Goal: Task Accomplishment & Management: Complete application form

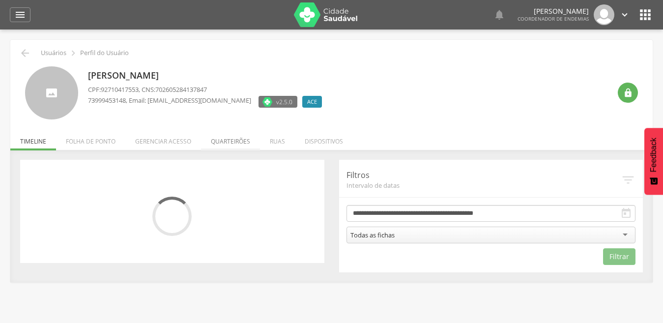
click at [224, 141] on li "Quarteirões" at bounding box center [230, 138] width 59 height 23
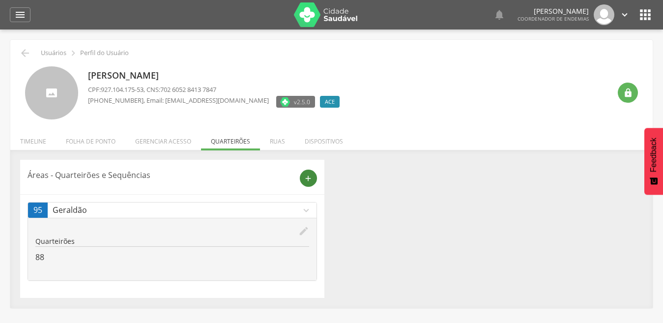
click at [310, 176] on icon "add" at bounding box center [308, 178] width 9 height 9
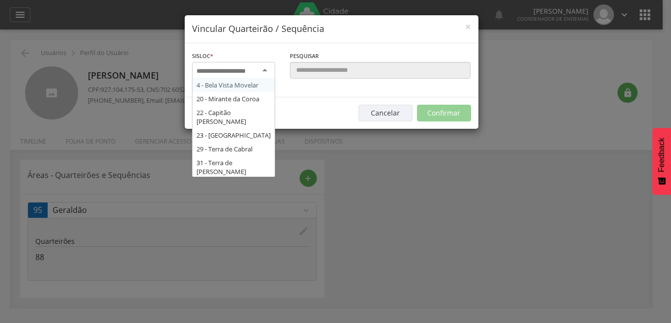
click at [259, 69] on div at bounding box center [233, 71] width 83 height 18
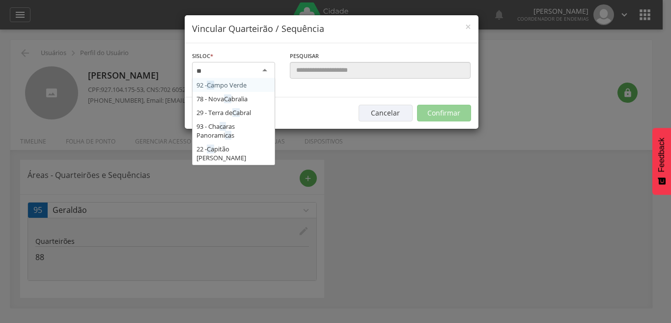
type input "*"
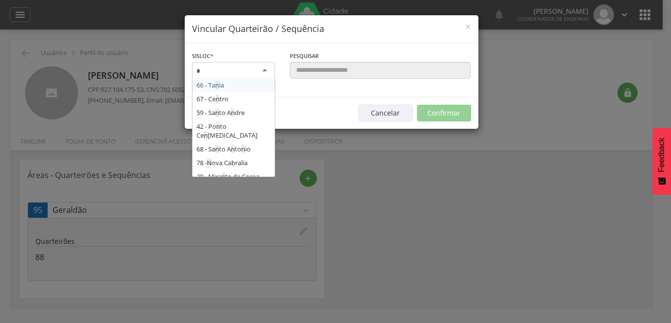
type input "**"
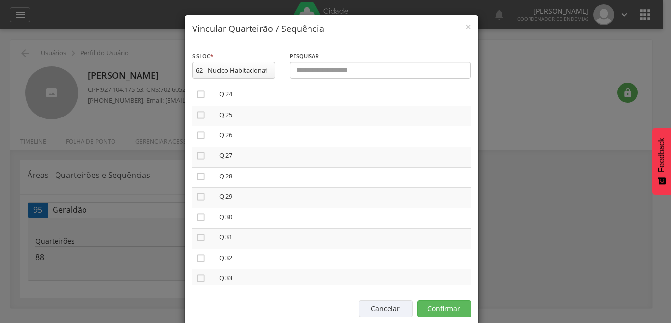
scroll to position [663, 0]
click at [196, 147] on icon "" at bounding box center [201, 147] width 10 height 10
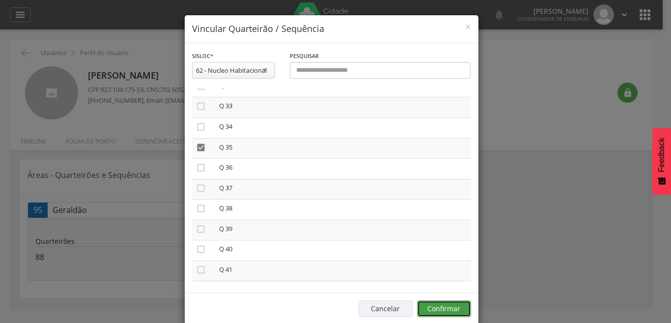
click at [437, 307] on button "Confirmar" at bounding box center [444, 308] width 54 height 17
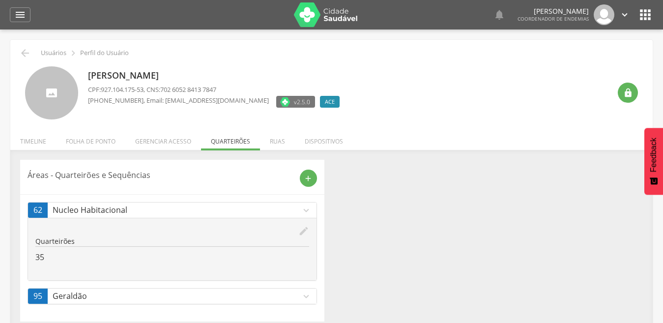
click at [306, 294] on icon "expand_more" at bounding box center [306, 296] width 11 height 11
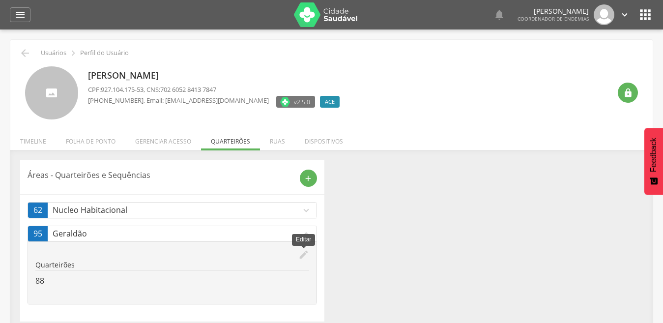
click at [301, 254] on icon "edit" at bounding box center [303, 254] width 11 height 11
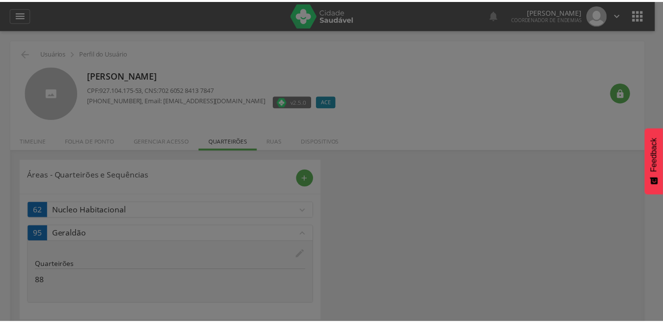
scroll to position [0, 0]
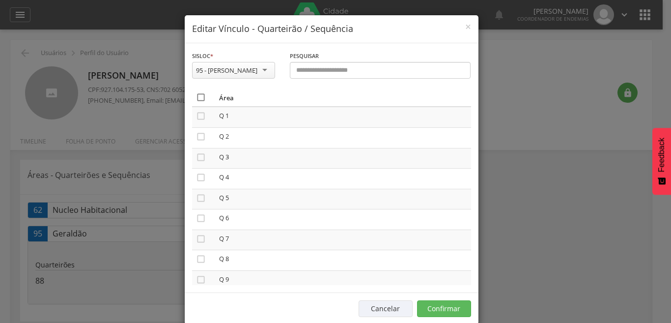
click at [196, 96] on icon "" at bounding box center [201, 97] width 10 height 10
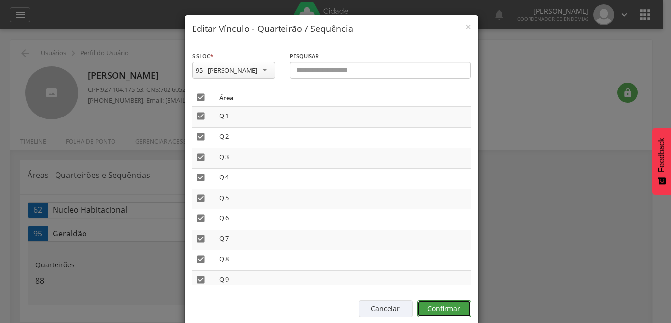
click at [448, 312] on button "Confirmar" at bounding box center [444, 308] width 54 height 17
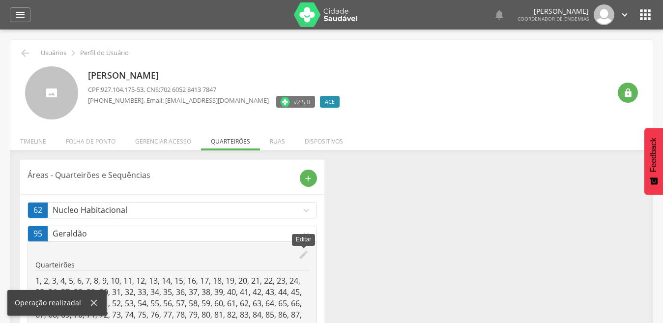
click at [307, 252] on icon "edit" at bounding box center [303, 254] width 11 height 11
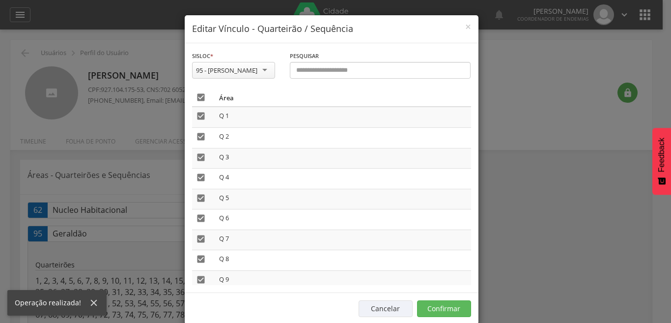
click at [196, 98] on icon "" at bounding box center [201, 97] width 10 height 10
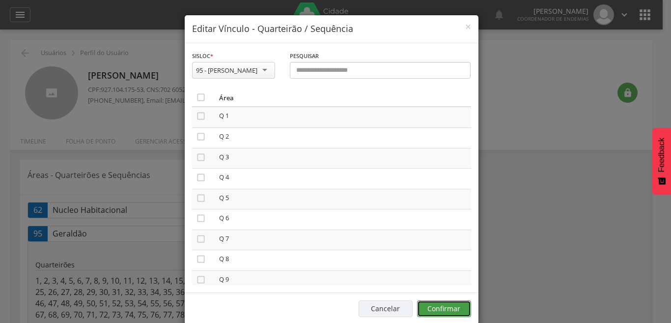
click at [438, 308] on button "Confirmar" at bounding box center [444, 308] width 54 height 17
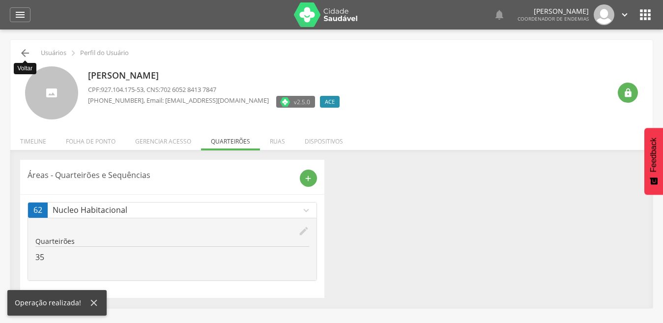
click at [25, 53] on icon "" at bounding box center [25, 53] width 12 height 12
